Goal: Obtain resource: Obtain resource

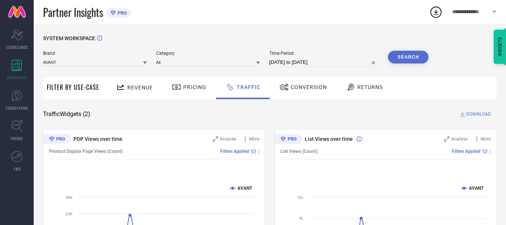
click at [315, 63] on input "[DATE] to [DATE]" at bounding box center [325, 62] width 110 height 9
select select "6"
select select "2025"
select select "7"
select select "2025"
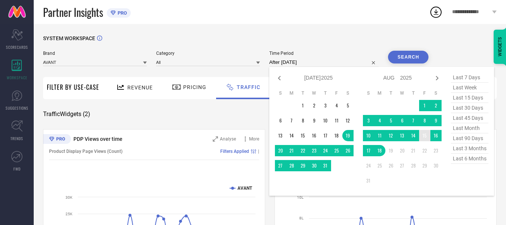
click at [423, 136] on td "15" at bounding box center [424, 135] width 11 height 11
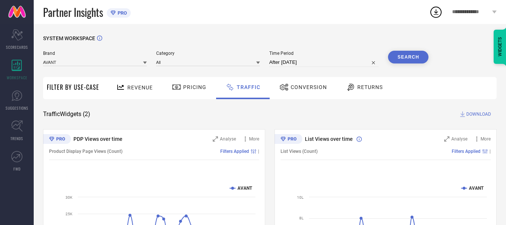
type input "15-08-2025 to 15-08-2025"
click at [406, 61] on button "Search" at bounding box center [408, 57] width 40 height 13
click at [484, 112] on span "DOWNLOAD" at bounding box center [479, 113] width 25 height 7
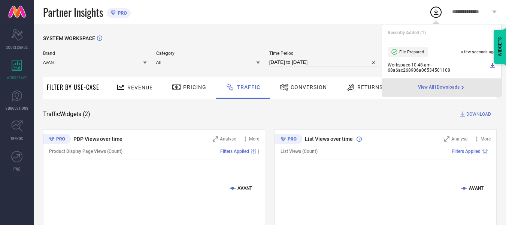
click at [334, 63] on input "15-08-2025 to 15-08-2025" at bounding box center [325, 62] width 110 height 9
select select "7"
select select "2025"
select select "8"
select select "2025"
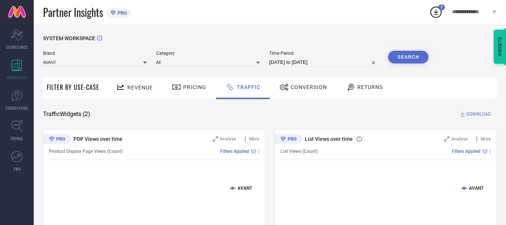
click at [289, 15] on div "Partner Insights PRO" at bounding box center [236, 12] width 386 height 24
click at [337, 63] on input "15-08-2025 to 15-08-2025" at bounding box center [325, 62] width 110 height 9
select select "7"
select select "2025"
select select "8"
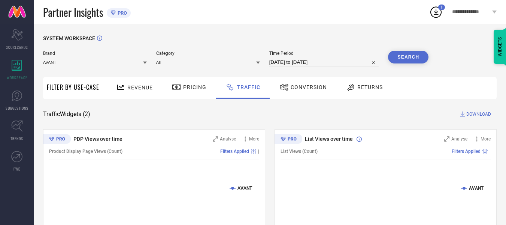
select select "2025"
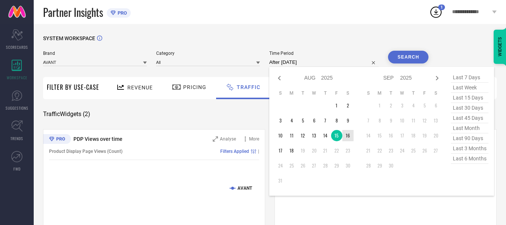
click at [351, 135] on td "16" at bounding box center [348, 135] width 11 height 11
type input "[DATE] to [DATE]"
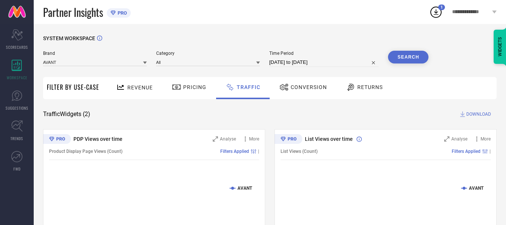
click at [418, 61] on button "Search" at bounding box center [408, 57] width 40 height 13
click at [475, 116] on span "DOWNLOAD" at bounding box center [479, 113] width 25 height 7
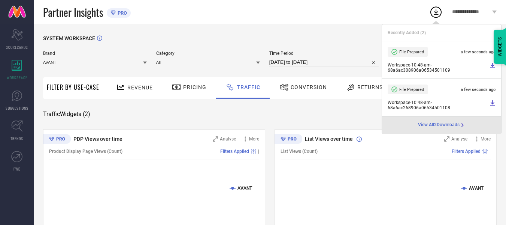
click at [342, 65] on input "[DATE] to [DATE]" at bounding box center [325, 62] width 110 height 9
select select "7"
select select "2025"
select select "8"
select select "2025"
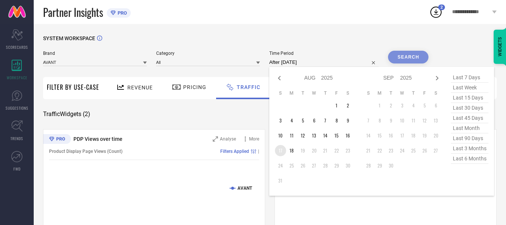
click at [281, 148] on td "17" at bounding box center [280, 150] width 11 height 11
type input "[DATE] to [DATE]"
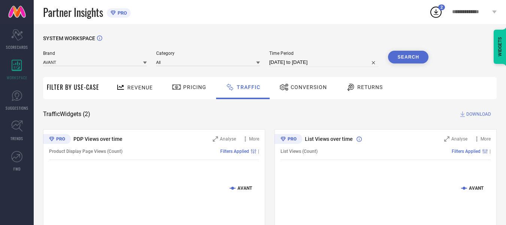
click at [409, 52] on button "Search" at bounding box center [408, 57] width 40 height 13
click at [473, 114] on span "DOWNLOAD" at bounding box center [479, 113] width 25 height 7
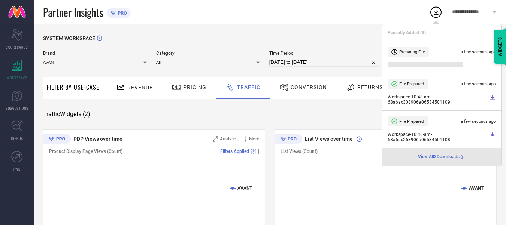
click at [337, 63] on input "[DATE] to [DATE]" at bounding box center [325, 62] width 110 height 9
select select "7"
select select "2025"
select select "8"
select select "2025"
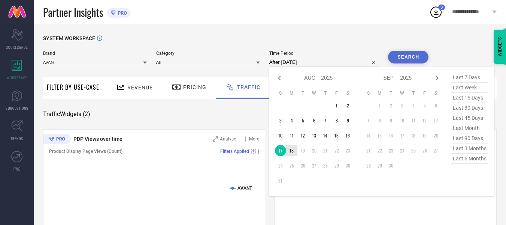
click at [296, 153] on td "18" at bounding box center [291, 150] width 11 height 11
type input "18-08-2025 to 18-08-2025"
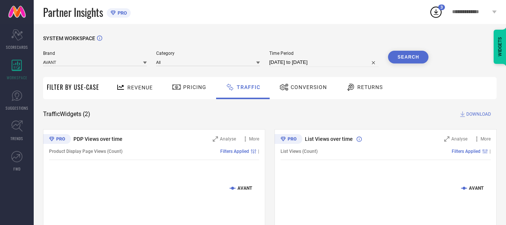
drag, startPoint x: 405, startPoint y: 46, endPoint x: 403, endPoint y: 54, distance: 7.7
click at [405, 46] on div "SYSTEM WORKSPACE" at bounding box center [270, 42] width 454 height 15
click at [403, 54] on button "Search" at bounding box center [408, 57] width 40 height 13
click at [479, 116] on span "DOWNLOAD" at bounding box center [479, 113] width 25 height 7
click at [291, 27] on div "SYSTEM WORKSPACE Brand AVANT Category All Time Period 18-08-2025 to 18-08-2025 …" at bounding box center [270, 176] width 473 height 304
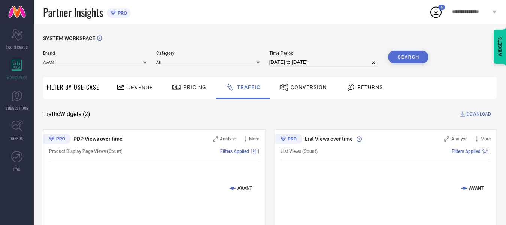
click at [273, 34] on div "SYSTEM WORKSPACE Brand AVANT Category All Time Period 18-08-2025 to 18-08-2025 …" at bounding box center [270, 176] width 473 height 304
click at [357, 59] on input "18-08-2025 to 18-08-2025" at bounding box center [325, 62] width 110 height 9
select select "7"
select select "2025"
select select "8"
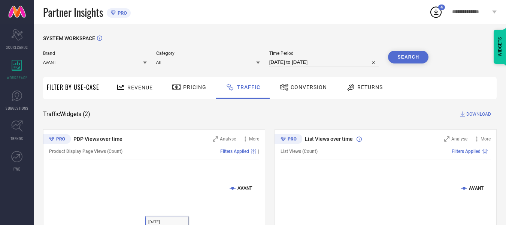
select select "2025"
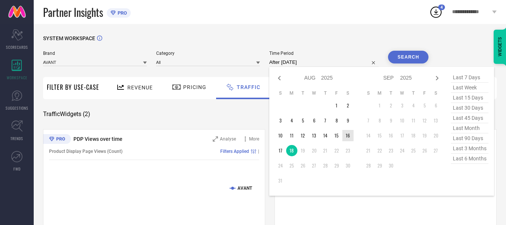
click at [347, 138] on td "16" at bounding box center [348, 135] width 11 height 11
type input "[DATE] to [DATE]"
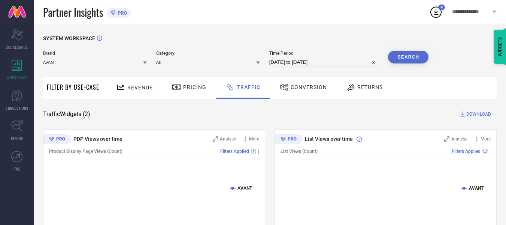
click at [412, 57] on button "Search" at bounding box center [408, 57] width 40 height 13
click at [475, 114] on span "DOWNLOAD" at bounding box center [479, 113] width 25 height 7
select select "7"
select select "2025"
select select "8"
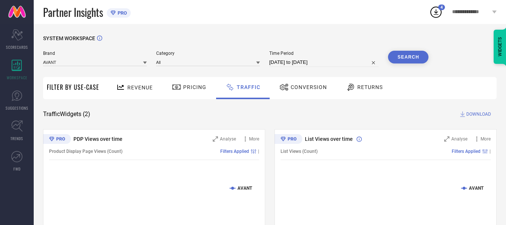
select select "2025"
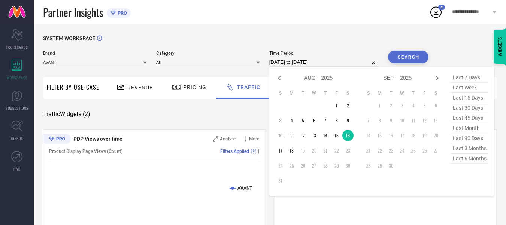
click at [333, 61] on input "[DATE] to [DATE]" at bounding box center [325, 62] width 110 height 9
click at [282, 151] on td "17" at bounding box center [280, 150] width 11 height 11
type input "[DATE] to [DATE]"
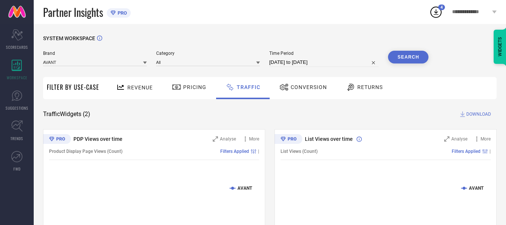
click at [406, 62] on button "Search" at bounding box center [408, 57] width 40 height 13
click at [352, 47] on div "SYSTEM WORKSPACE" at bounding box center [270, 42] width 454 height 15
click at [478, 116] on span "DOWNLOAD" at bounding box center [479, 113] width 25 height 7
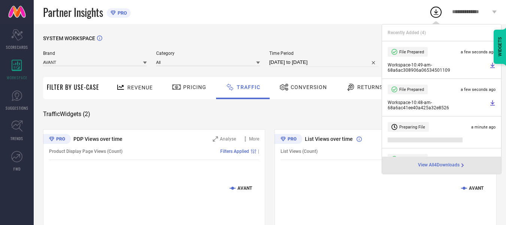
click at [320, 64] on input "[DATE] to [DATE]" at bounding box center [325, 62] width 110 height 9
select select "7"
select select "2025"
select select "8"
select select "2025"
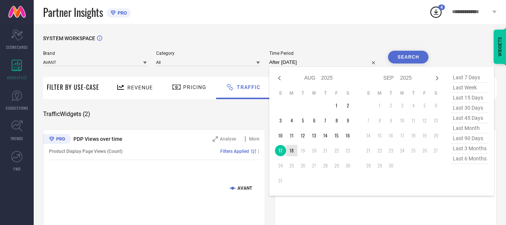
click at [291, 149] on td "18" at bounding box center [291, 150] width 11 height 11
type input "18-08-2025 to 18-08-2025"
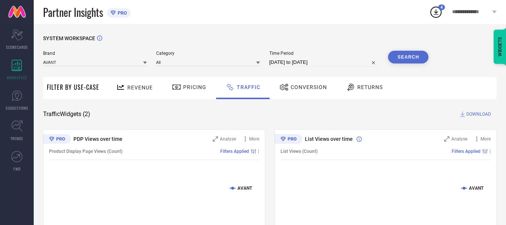
click at [415, 52] on button "Search" at bounding box center [408, 57] width 40 height 13
click at [481, 114] on span "DOWNLOAD" at bounding box center [479, 113] width 25 height 7
click at [96, 61] on input at bounding box center [95, 62] width 104 height 8
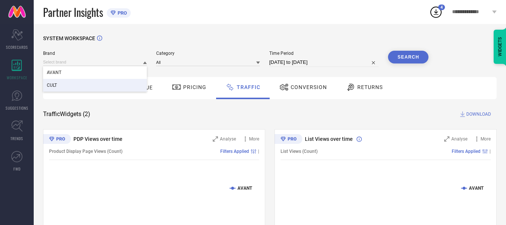
click at [88, 85] on div "CULT" at bounding box center [95, 85] width 104 height 13
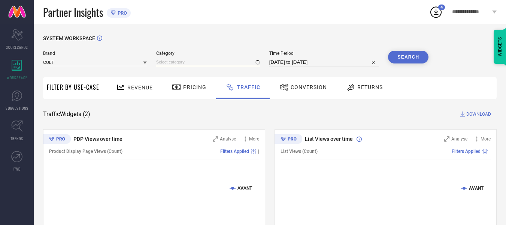
click at [193, 63] on input at bounding box center [208, 62] width 104 height 8
click at [195, 73] on span "No results found" at bounding box center [208, 72] width 104 height 13
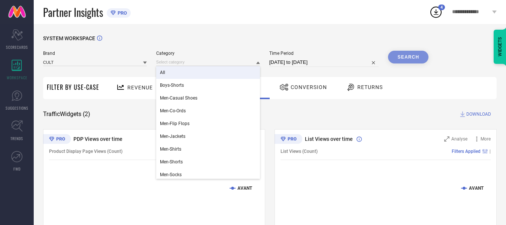
click at [186, 70] on div "All" at bounding box center [208, 72] width 104 height 13
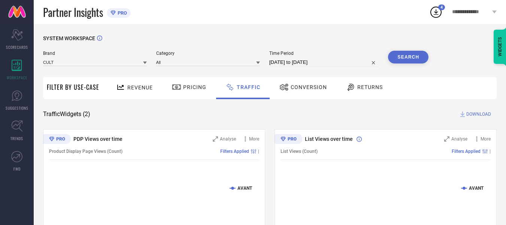
click at [300, 58] on div "Time Period 18-08-2025 to 18-08-2025" at bounding box center [325, 59] width 110 height 16
click at [333, 61] on input "18-08-2025 to 18-08-2025" at bounding box center [325, 62] width 110 height 9
select select "7"
select select "2025"
select select "8"
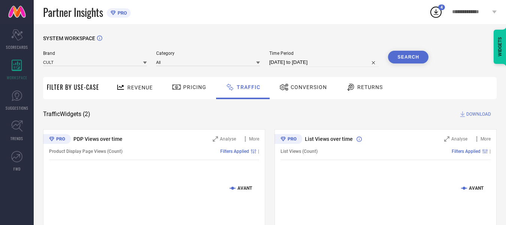
select select "2025"
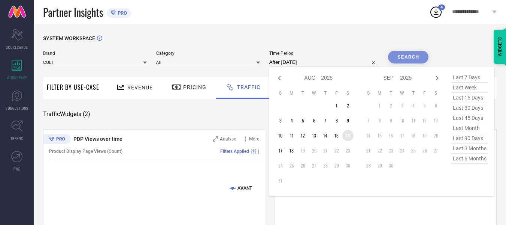
click at [347, 136] on td "16" at bounding box center [348, 135] width 11 height 11
type input "[DATE] to [DATE]"
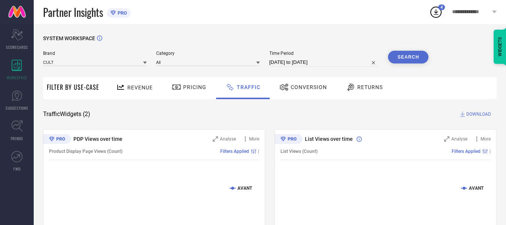
click at [402, 53] on button "Search" at bounding box center [408, 57] width 40 height 13
click at [479, 114] on span "DOWNLOAD" at bounding box center [479, 113] width 25 height 7
click at [304, 15] on div "Partner Insights PRO" at bounding box center [236, 12] width 386 height 24
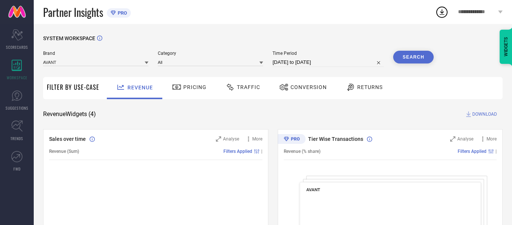
click at [246, 88] on span "Traffic" at bounding box center [248, 87] width 23 height 6
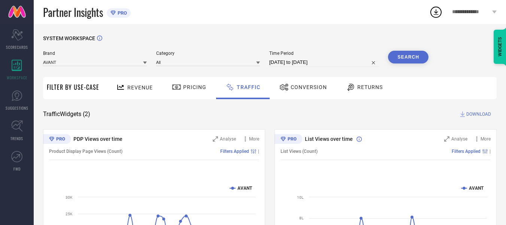
select select "6"
select select "2025"
select select "7"
select select "2025"
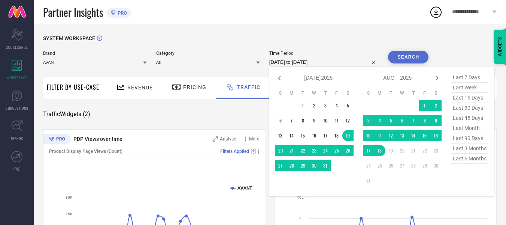
click at [302, 63] on input "[DATE] to [DATE]" at bounding box center [325, 62] width 110 height 9
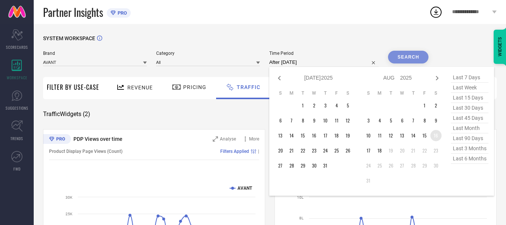
click at [437, 135] on td "16" at bounding box center [436, 135] width 11 height 11
type input "[DATE] to [DATE]"
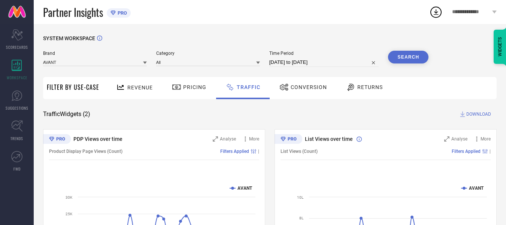
click at [402, 57] on button "Search" at bounding box center [408, 57] width 40 height 13
click at [437, 9] on icon at bounding box center [436, 11] width 13 height 13
click at [346, 25] on div "SYSTEM WORKSPACE Brand AVANT Category All Time Period [DATE] to [DATE] Search F…" at bounding box center [270, 176] width 473 height 304
click at [482, 111] on span "DOWNLOAD" at bounding box center [479, 113] width 25 height 7
click at [314, 60] on input "[DATE] to [DATE]" at bounding box center [325, 62] width 110 height 9
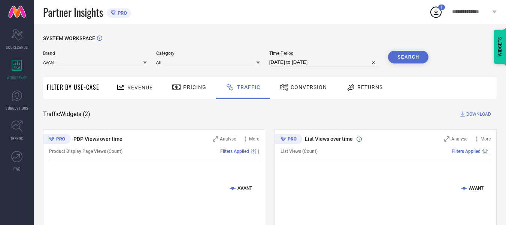
select select "7"
select select "2025"
select select "8"
select select "2025"
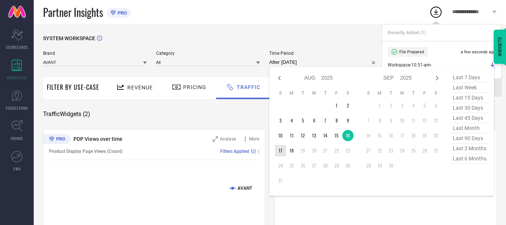
click at [283, 151] on td "17" at bounding box center [280, 150] width 11 height 11
type input "[DATE] to [DATE]"
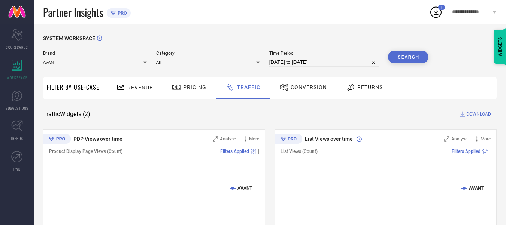
click at [339, 32] on div "SYSTEM WORKSPACE Brand AVANT Category All Time Period [DATE] to [DATE] Search F…" at bounding box center [270, 176] width 473 height 304
click at [405, 60] on button "Search" at bounding box center [408, 57] width 40 height 13
click at [479, 114] on span "DOWNLOAD" at bounding box center [479, 113] width 25 height 7
click at [313, 9] on div "Partner Insights PRO" at bounding box center [236, 12] width 386 height 24
